Goal: Obtain resource: Obtain resource

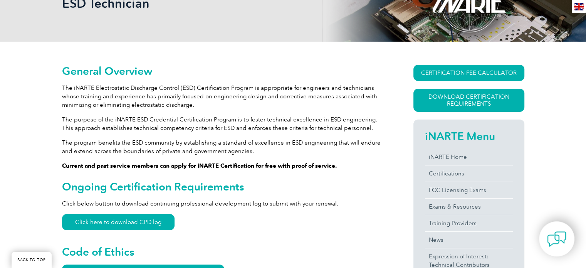
scroll to position [116, 0]
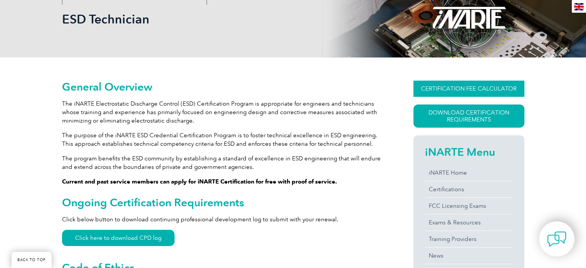
click at [474, 91] on link "CERTIFICATION FEE CALCULATOR" at bounding box center [469, 89] width 111 height 16
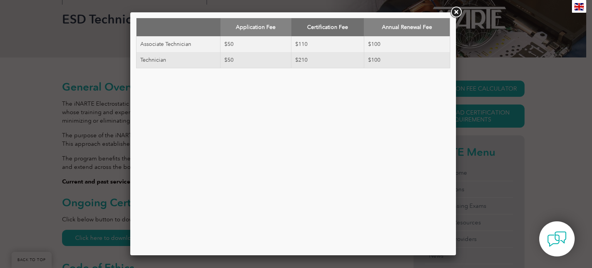
click at [456, 12] on link at bounding box center [456, 12] width 14 height 14
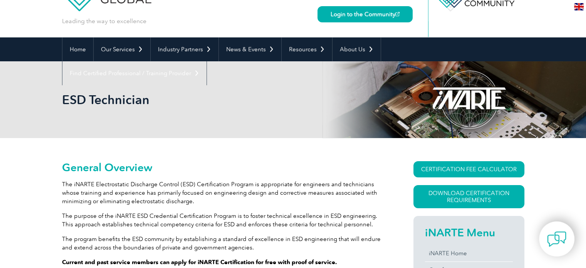
scroll to position [0, 0]
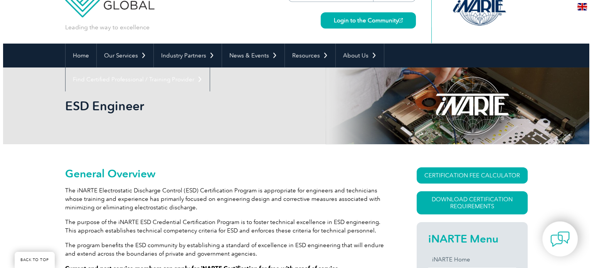
scroll to position [116, 0]
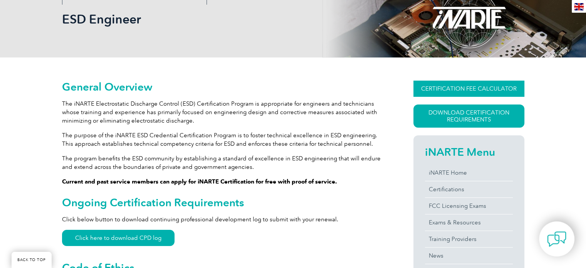
click at [487, 91] on link "CERTIFICATION FEE CALCULATOR" at bounding box center [469, 89] width 111 height 16
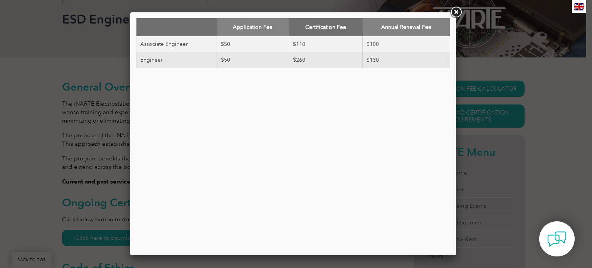
click at [452, 10] on link at bounding box center [456, 12] width 14 height 14
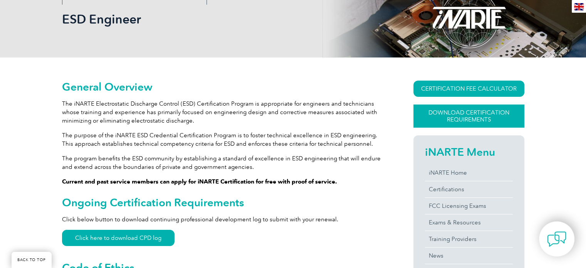
click at [482, 117] on link "Download Certification Requirements" at bounding box center [469, 115] width 111 height 23
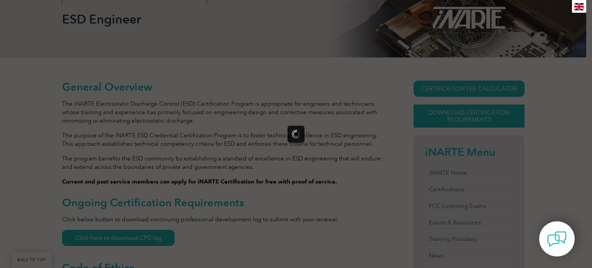
scroll to position [0, 0]
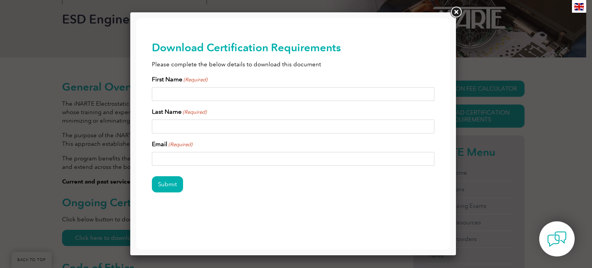
click at [177, 93] on input "First Name (Required)" at bounding box center [293, 94] width 283 height 14
type input "Viknesh"
type input "Selvaratnam"
type input "VIKNESHDR@GMAIL.COM"
click at [170, 185] on input "Submit" at bounding box center [167, 184] width 31 height 16
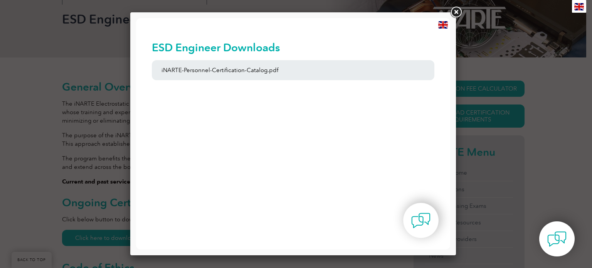
click at [458, 10] on link at bounding box center [456, 12] width 14 height 14
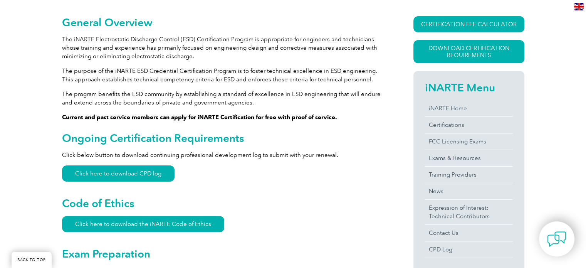
scroll to position [193, 0]
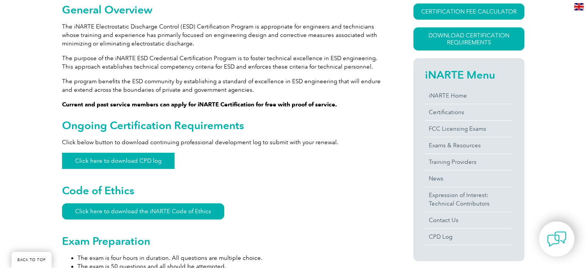
click at [136, 155] on link "Click here to download CPD log" at bounding box center [118, 161] width 113 height 16
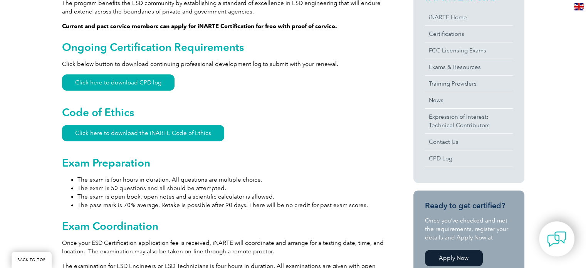
scroll to position [308, 0]
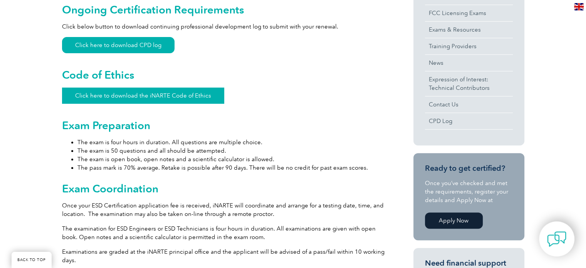
click at [162, 95] on link "Click here to download the iNARTE Code of Ethics" at bounding box center [143, 95] width 162 height 16
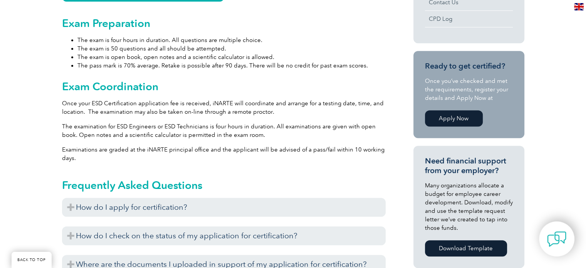
scroll to position [501, 0]
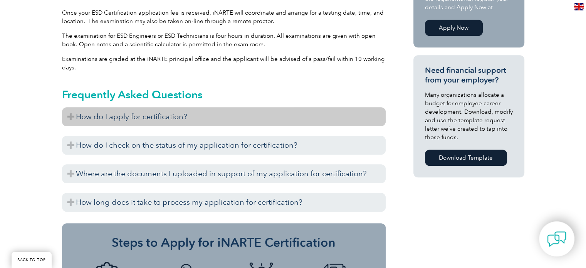
click at [68, 117] on h3 "How do I apply for certification?" at bounding box center [224, 116] width 324 height 19
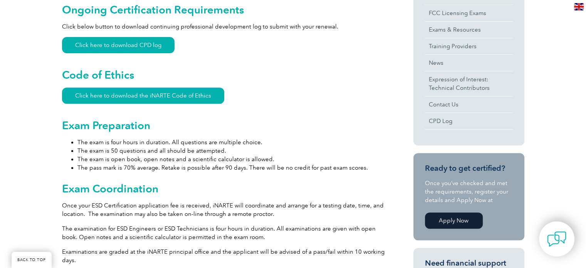
scroll to position [0, 0]
